Goal: Task Accomplishment & Management: Manage account settings

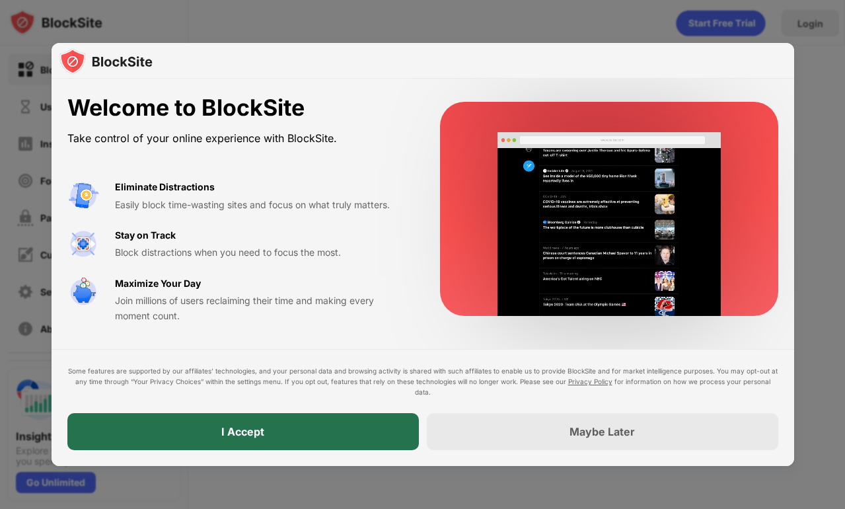
click at [242, 433] on div "I Accept" at bounding box center [242, 431] width 43 height 13
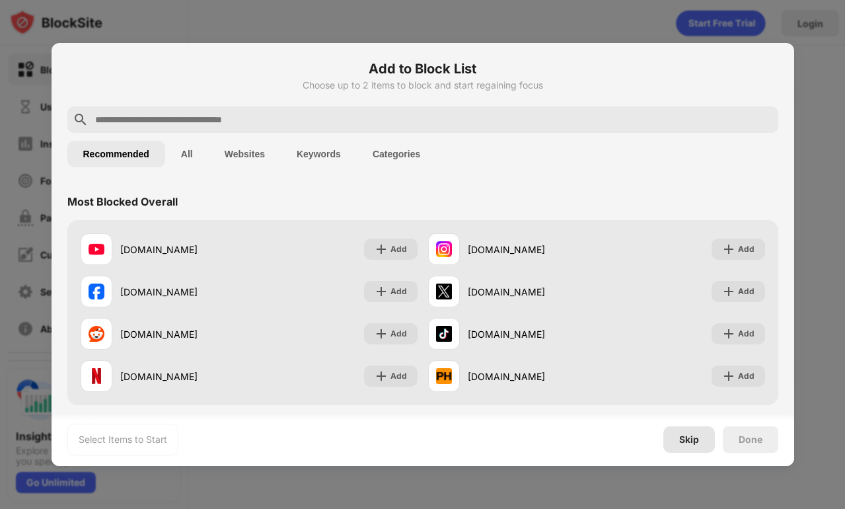
click at [692, 445] on div "Skip" at bounding box center [689, 439] width 52 height 26
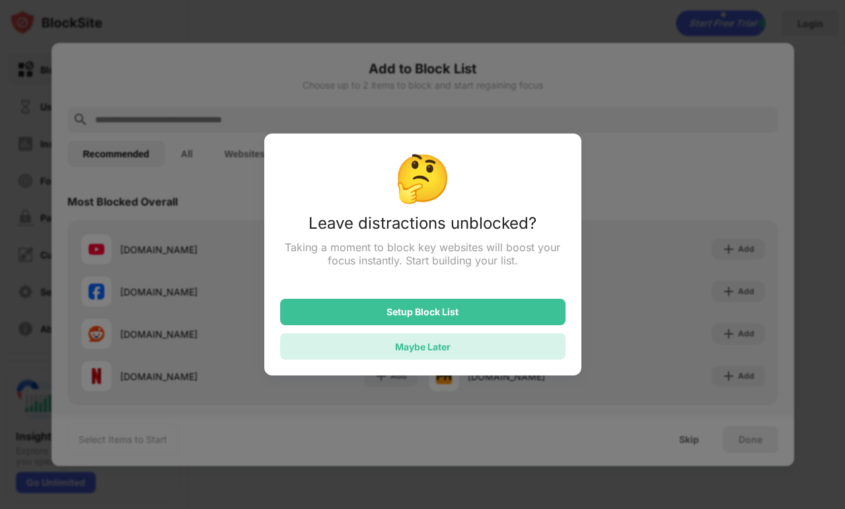
click at [417, 345] on div "Maybe Later" at bounding box center [422, 346] width 55 height 11
